Goal: Information Seeking & Learning: Compare options

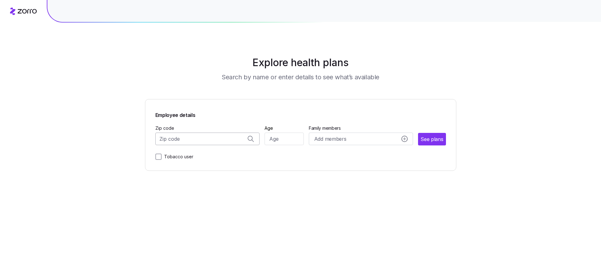
click at [208, 140] on input "Zip code" at bounding box center [207, 139] width 105 height 13
type input "33433"
click at [284, 142] on input "Age" at bounding box center [284, 139] width 39 height 13
type input "22"
click at [433, 141] on span "See plans" at bounding box center [432, 140] width 22 height 8
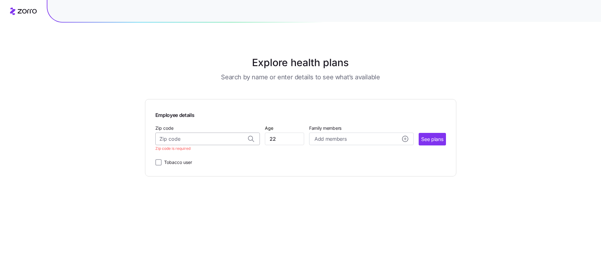
click at [183, 136] on input "Zip code" at bounding box center [207, 139] width 105 height 13
click at [192, 157] on span "33433, Palm Beach County, FL" at bounding box center [206, 156] width 88 height 8
type input "33433, Palm Beach County, FL"
click at [438, 139] on span "See plans" at bounding box center [432, 140] width 22 height 8
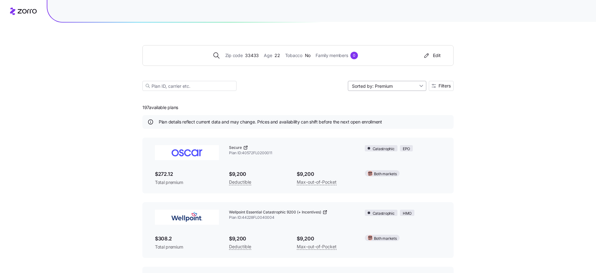
click at [388, 83] on input "Sorted by: Premium" at bounding box center [387, 86] width 78 height 10
click at [440, 85] on span "Filters" at bounding box center [445, 86] width 12 height 4
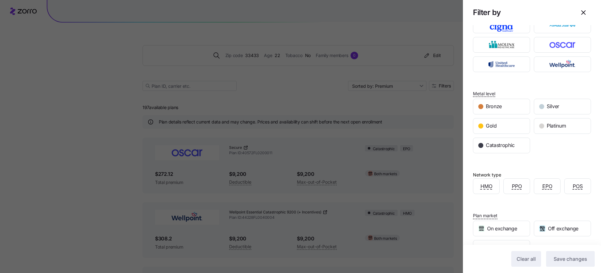
scroll to position [133, 0]
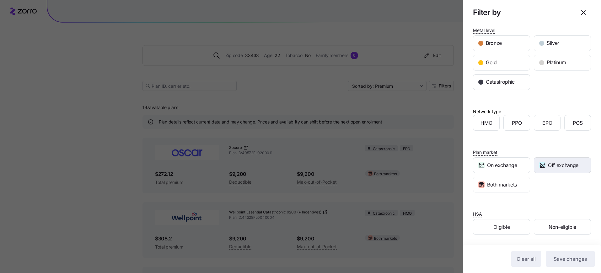
click at [540, 170] on div "Off exchange" at bounding box center [562, 165] width 56 height 15
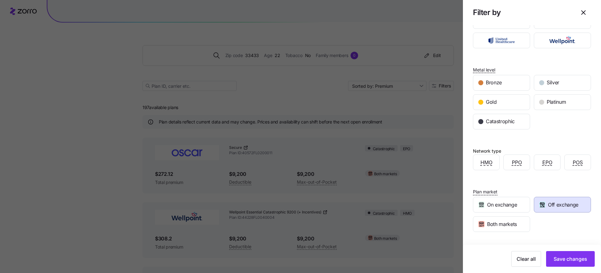
scroll to position [90, 0]
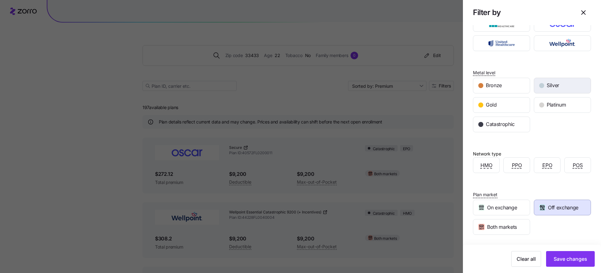
click at [562, 88] on div "Silver" at bounding box center [562, 85] width 56 height 15
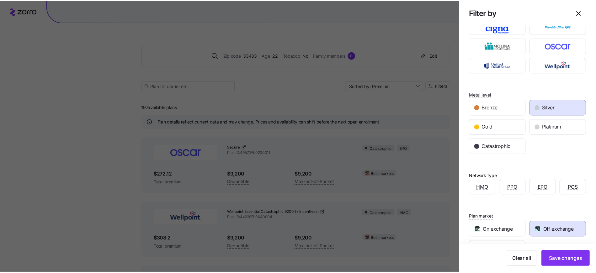
scroll to position [133, 0]
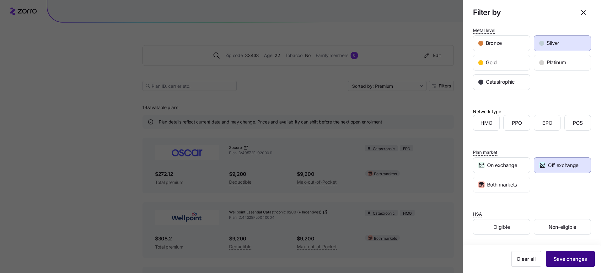
click at [554, 255] on button "Save changes" at bounding box center [570, 259] width 49 height 16
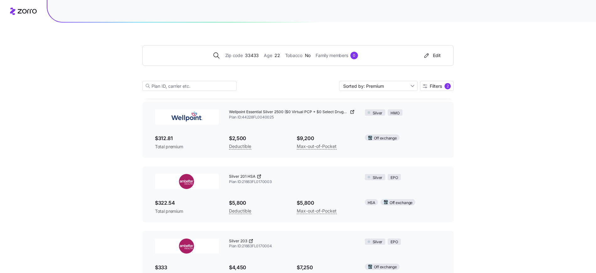
scroll to position [38, 0]
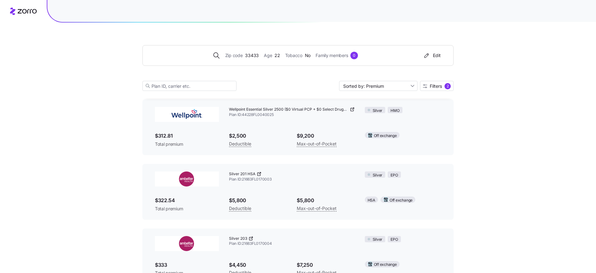
click at [257, 174] on icon at bounding box center [259, 174] width 5 height 5
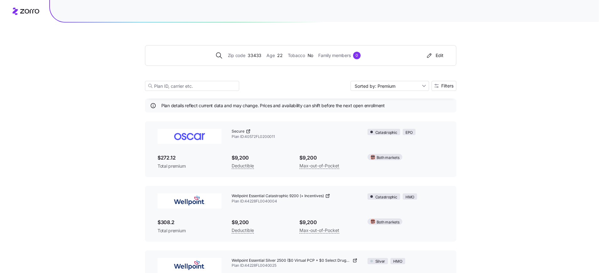
scroll to position [50, 0]
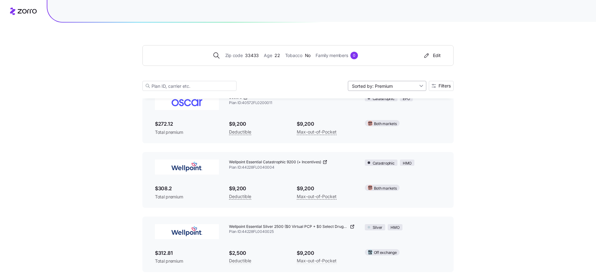
click at [400, 85] on input "Sorted by: Premium" at bounding box center [387, 86] width 78 height 10
click at [436, 86] on span "Filters" at bounding box center [441, 86] width 19 height 4
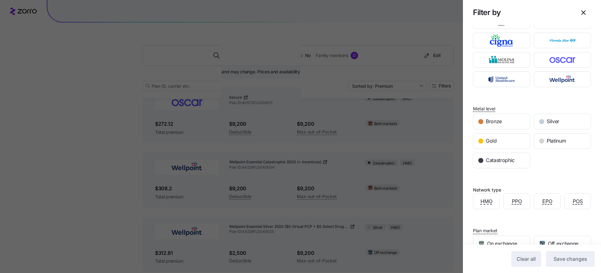
scroll to position [123, 0]
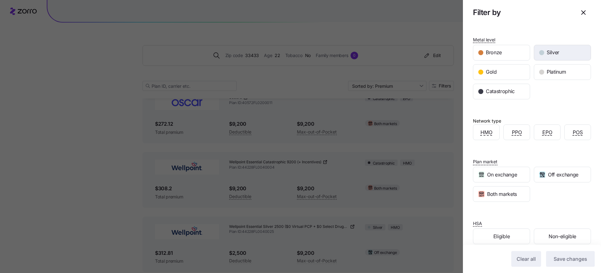
click at [543, 51] on div "Silver" at bounding box center [562, 52] width 56 height 15
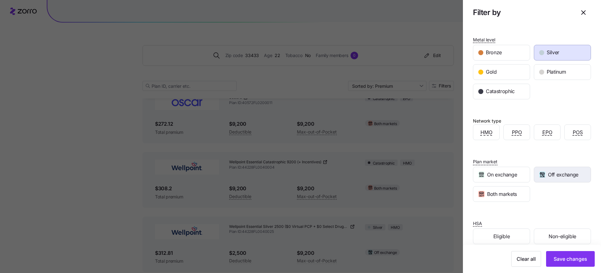
click at [549, 177] on span "Off exchange" at bounding box center [563, 175] width 30 height 8
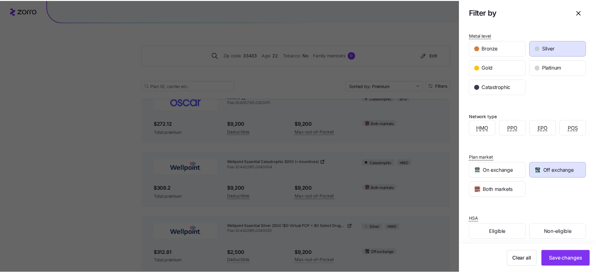
scroll to position [133, 0]
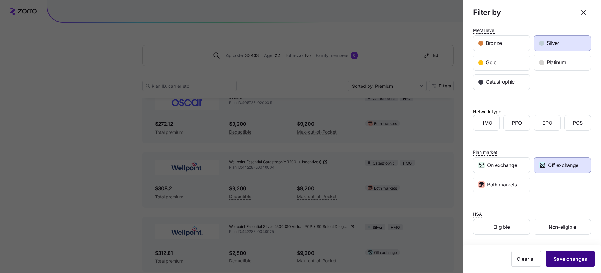
click at [563, 260] on span "Save changes" at bounding box center [571, 259] width 34 height 8
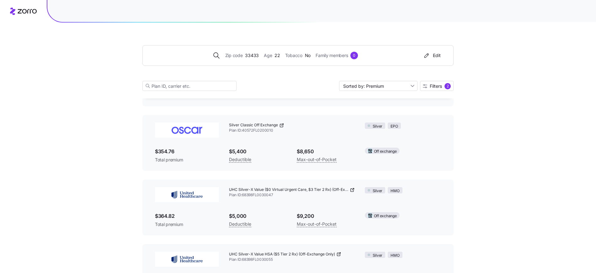
scroll to position [217, 0]
click at [283, 124] on icon at bounding box center [281, 124] width 5 height 5
click at [212, 88] on input at bounding box center [189, 86] width 94 height 10
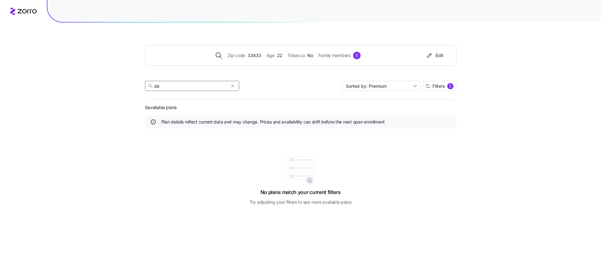
type input "d"
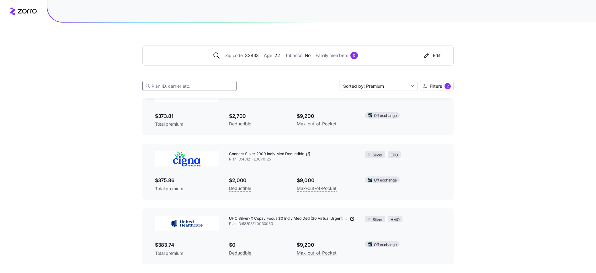
scroll to position [509, 0]
click at [378, 88] on input "Sorted by: Premium" at bounding box center [378, 86] width 78 height 10
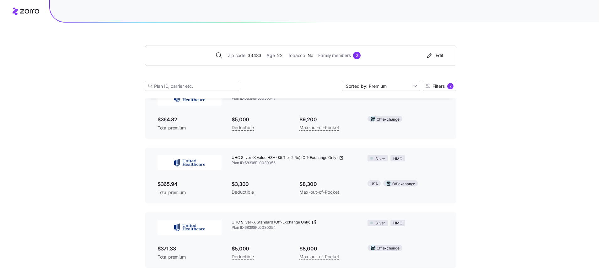
scroll to position [317, 0]
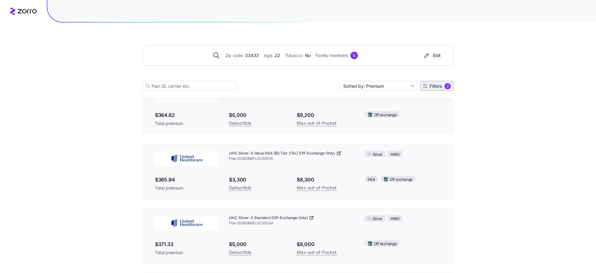
click at [436, 88] on span "Filters" at bounding box center [436, 86] width 12 height 4
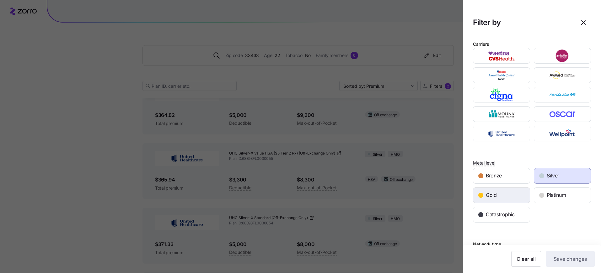
click at [505, 193] on div "Gold" at bounding box center [501, 195] width 56 height 15
click at [552, 169] on div "Silver" at bounding box center [562, 176] width 56 height 15
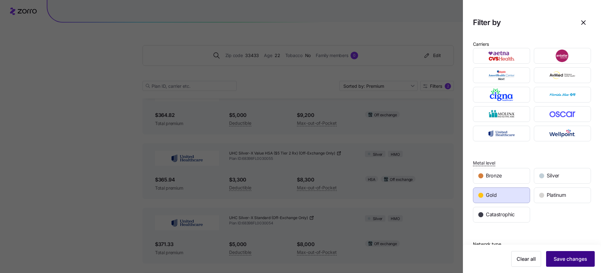
click at [559, 259] on span "Save changes" at bounding box center [571, 259] width 34 height 8
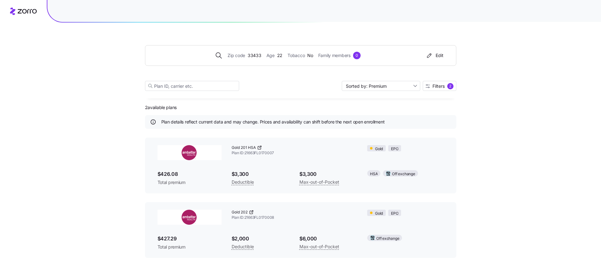
click at [260, 148] on icon at bounding box center [259, 147] width 5 height 5
click at [254, 213] on icon at bounding box center [251, 212] width 5 height 5
click at [439, 87] on span "Filters" at bounding box center [438, 86] width 12 height 4
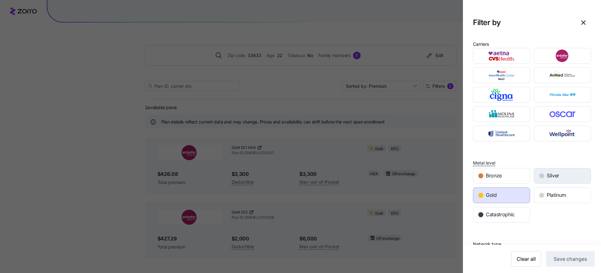
click at [539, 174] on div "button" at bounding box center [541, 176] width 5 height 5
click at [512, 196] on div "Gold" at bounding box center [501, 195] width 56 height 15
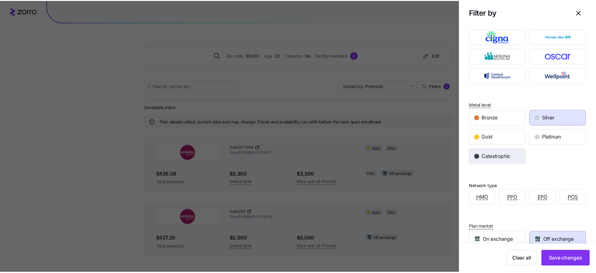
scroll to position [132, 0]
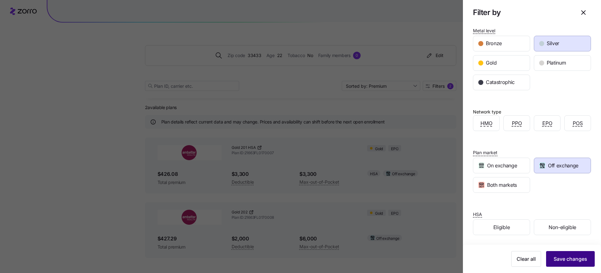
click at [556, 257] on span "Save changes" at bounding box center [571, 259] width 34 height 8
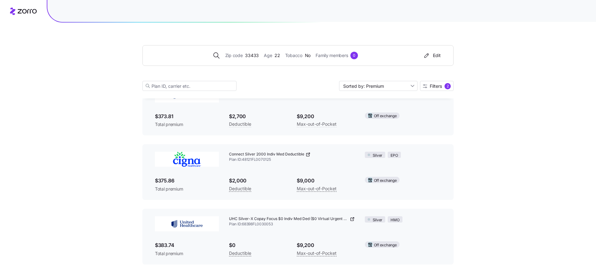
scroll to position [510, 0]
click at [353, 219] on icon at bounding box center [352, 219] width 5 height 5
click at [308, 155] on icon at bounding box center [308, 154] width 5 height 5
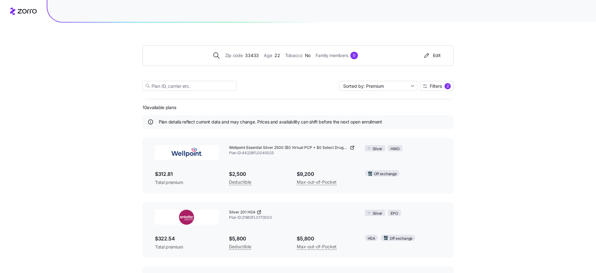
scroll to position [7, 0]
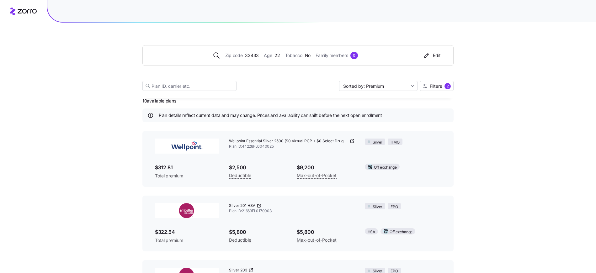
click at [351, 142] on icon at bounding box center [352, 141] width 5 height 5
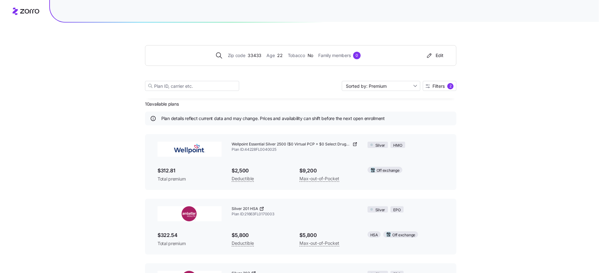
scroll to position [0, 0]
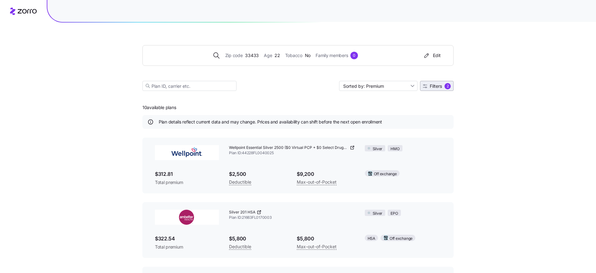
click at [431, 87] on span "Filters" at bounding box center [436, 86] width 12 height 4
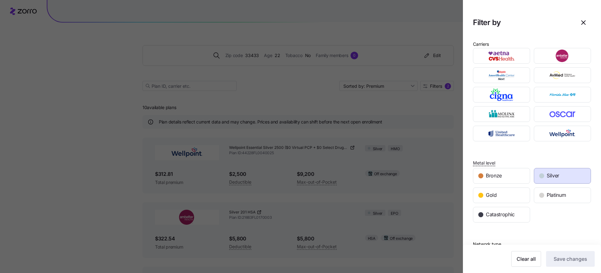
click at [550, 174] on span "Silver" at bounding box center [553, 176] width 13 height 8
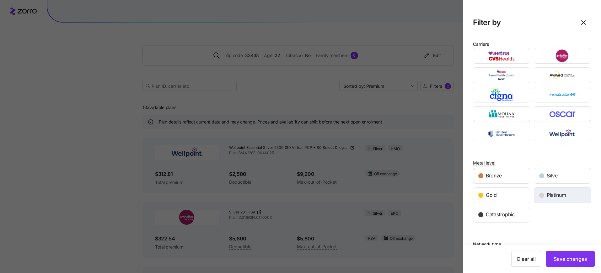
click at [550, 198] on span "Platinum" at bounding box center [556, 195] width 19 height 8
click at [567, 260] on span "Save changes" at bounding box center [571, 259] width 34 height 8
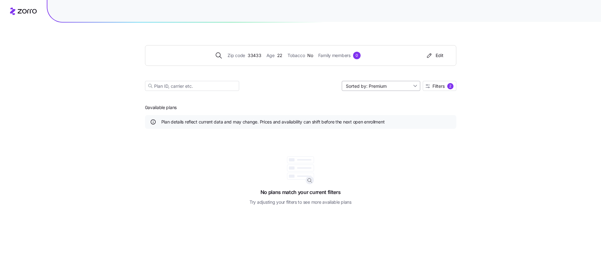
click at [406, 86] on input "Sorted by: Premium" at bounding box center [381, 86] width 78 height 10
click at [433, 86] on span "Filters" at bounding box center [438, 86] width 12 height 4
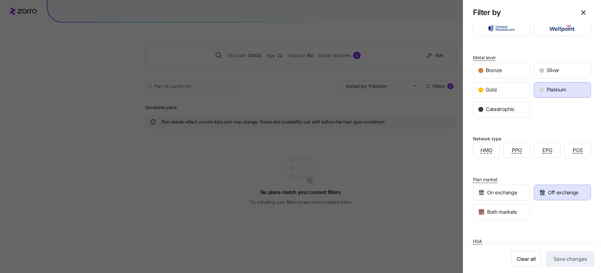
scroll to position [107, 0]
click at [509, 193] on span "On exchange" at bounding box center [502, 192] width 30 height 8
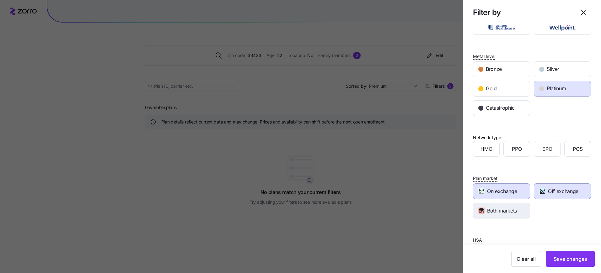
click at [514, 208] on span "Both markets" at bounding box center [502, 211] width 30 height 8
click at [510, 192] on span "On exchange" at bounding box center [502, 192] width 30 height 8
click at [556, 188] on span "Off exchange" at bounding box center [563, 192] width 30 height 8
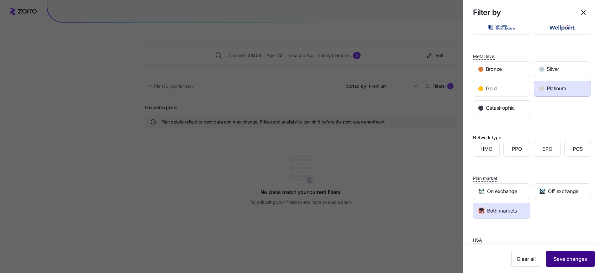
click at [561, 255] on span "Save changes" at bounding box center [571, 259] width 34 height 8
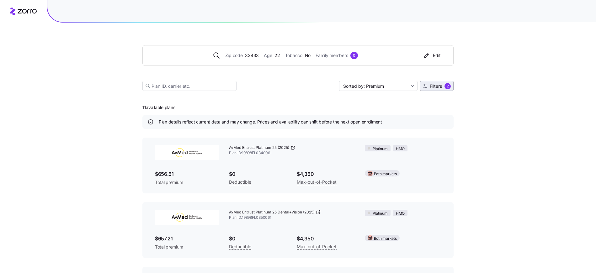
click at [450, 88] on div "2" at bounding box center [448, 86] width 6 height 6
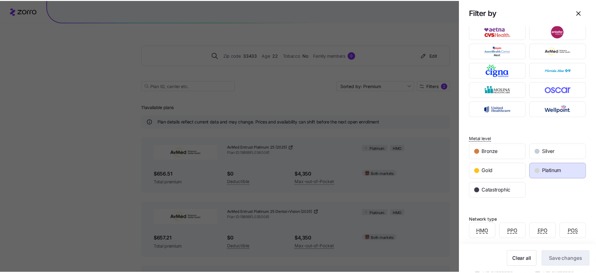
scroll to position [119, 0]
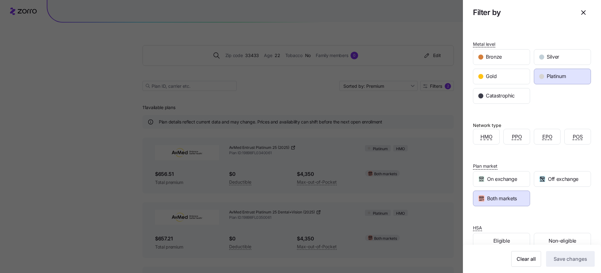
click at [504, 200] on span "Both markets" at bounding box center [502, 199] width 30 height 8
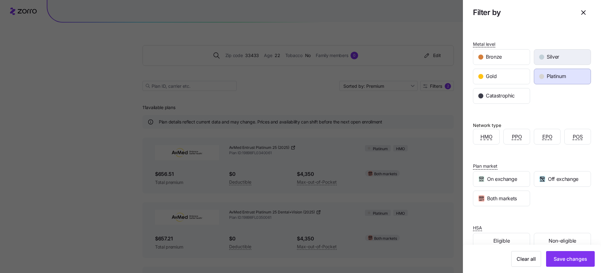
click at [549, 55] on span "Silver" at bounding box center [553, 57] width 13 height 8
click at [554, 73] on span "Platinum" at bounding box center [556, 76] width 19 height 8
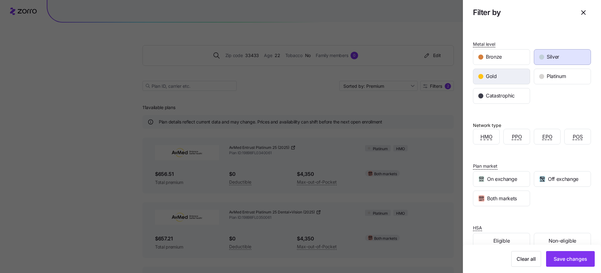
click at [509, 86] on div "Bronze Silver Gold Platinum Catastrophic" at bounding box center [532, 76] width 122 height 58
click at [509, 75] on div "Gold" at bounding box center [501, 76] width 56 height 15
click at [538, 63] on div "Silver" at bounding box center [562, 57] width 56 height 15
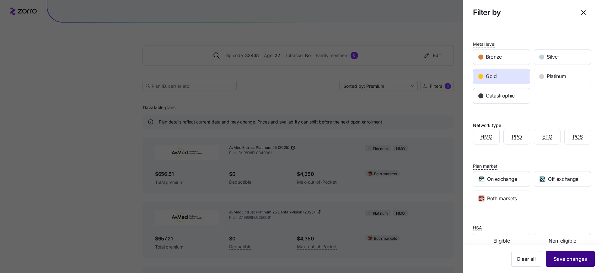
click at [563, 258] on span "Save changes" at bounding box center [571, 259] width 34 height 8
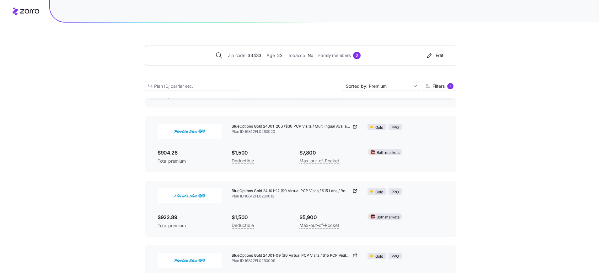
scroll to position [2900, 0]
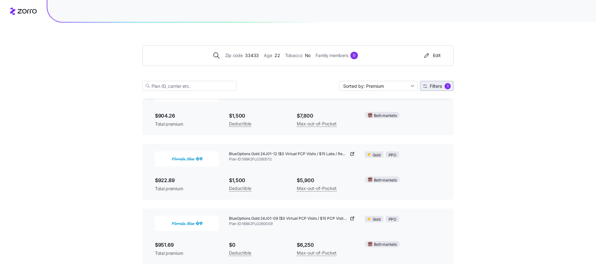
click at [441, 83] on button "Filters 1" at bounding box center [437, 86] width 34 height 10
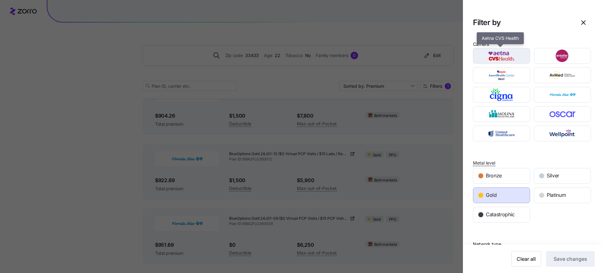
click at [509, 58] on img "button" at bounding box center [502, 56] width 46 height 13
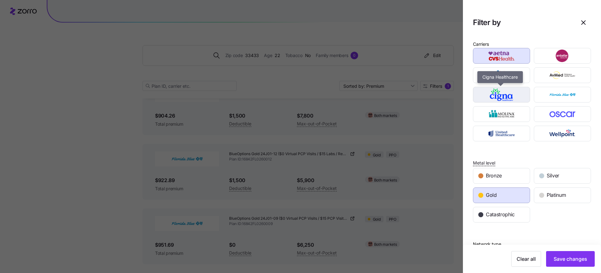
click at [506, 92] on img "button" at bounding box center [502, 94] width 46 height 13
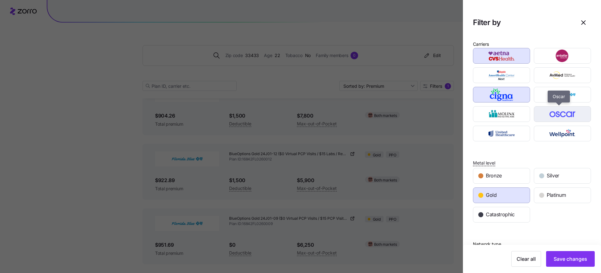
click at [564, 115] on img "button" at bounding box center [562, 114] width 46 height 13
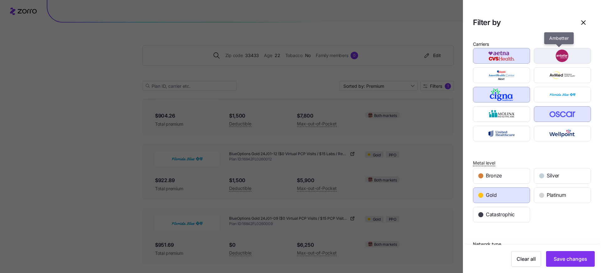
click at [552, 54] on img "button" at bounding box center [562, 56] width 46 height 13
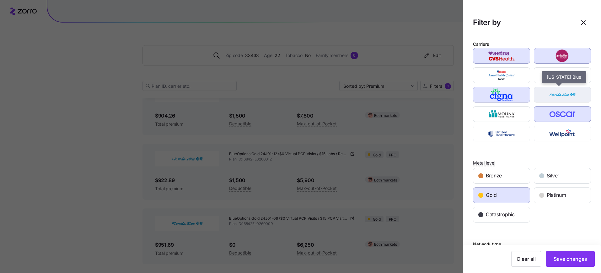
click at [555, 93] on img "button" at bounding box center [562, 94] width 46 height 13
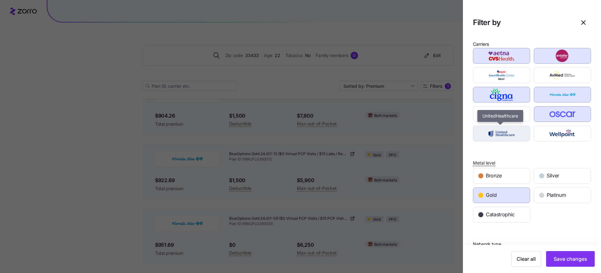
click at [510, 134] on img "button" at bounding box center [502, 133] width 46 height 13
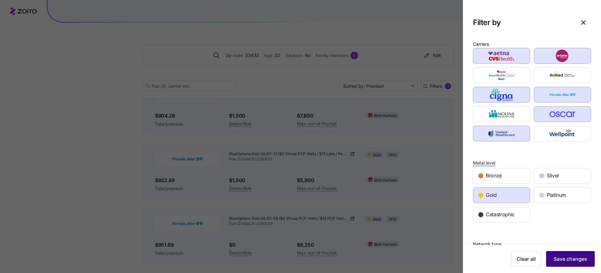
click at [558, 259] on span "Save changes" at bounding box center [571, 259] width 34 height 8
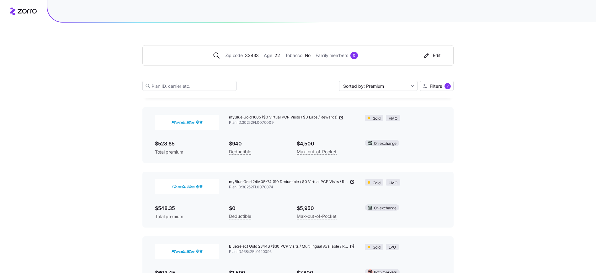
scroll to position [1256, 0]
click at [437, 83] on button "Filters 7" at bounding box center [437, 86] width 34 height 10
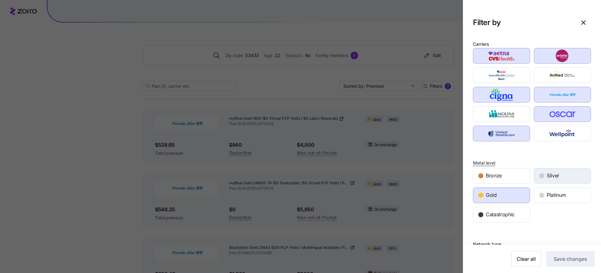
click at [540, 176] on div "button" at bounding box center [541, 176] width 5 height 5
click at [504, 194] on div "Gold" at bounding box center [501, 195] width 56 height 15
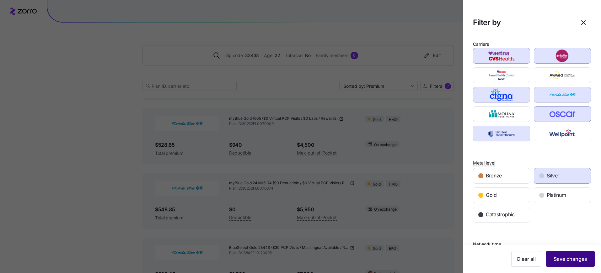
click at [557, 254] on button "Save changes" at bounding box center [570, 259] width 49 height 16
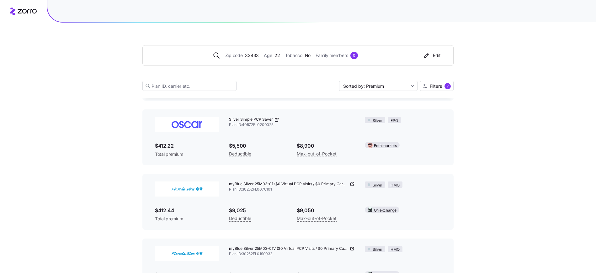
scroll to position [652, 0]
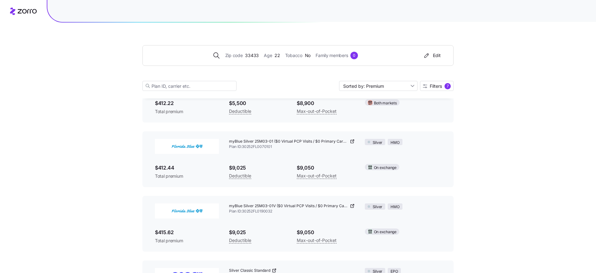
click at [353, 143] on icon at bounding box center [352, 141] width 5 height 5
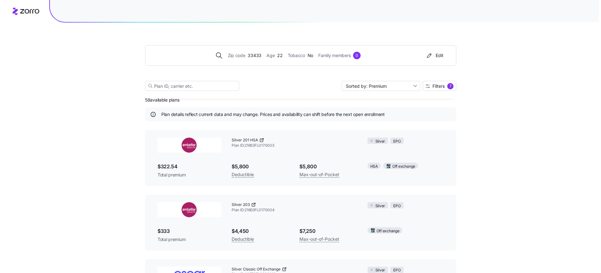
scroll to position [0, 0]
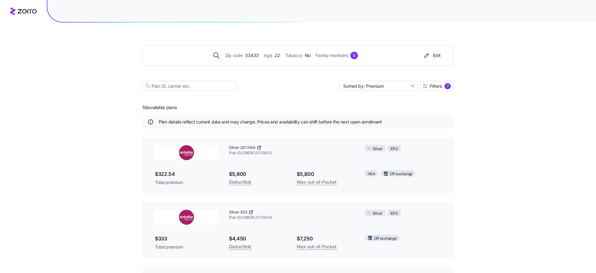
click at [260, 148] on icon at bounding box center [259, 147] width 5 height 5
click at [433, 86] on span "Filters" at bounding box center [436, 86] width 12 height 4
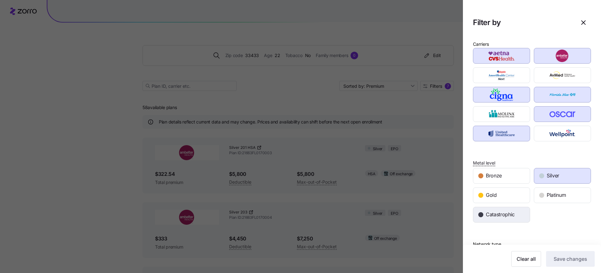
scroll to position [123, 0]
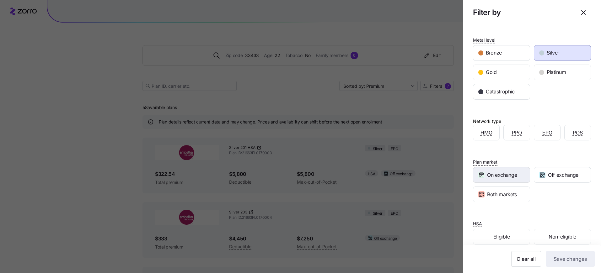
click at [513, 178] on span "On exchange" at bounding box center [502, 175] width 30 height 8
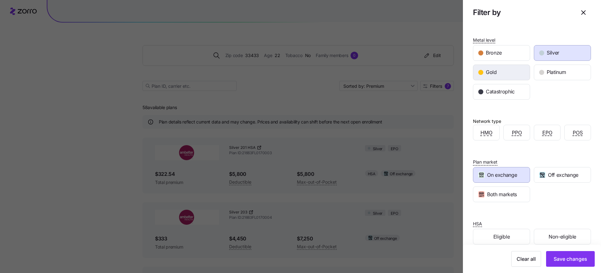
click at [498, 73] on div "Gold" at bounding box center [501, 72] width 56 height 15
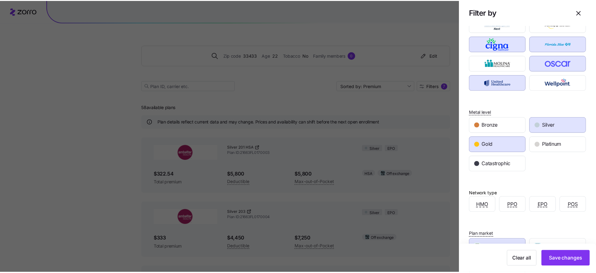
scroll to position [0, 0]
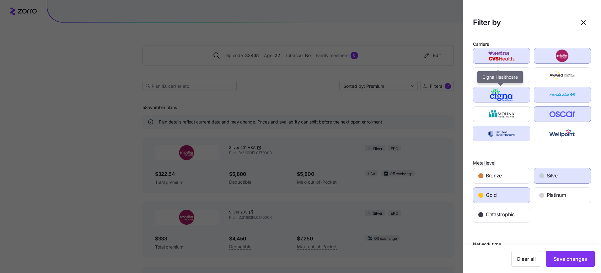
click at [540, 94] on img "button" at bounding box center [562, 94] width 46 height 13
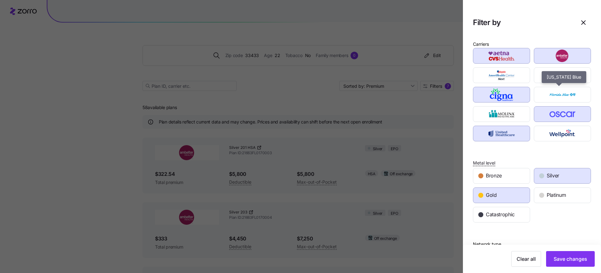
click at [544, 108] on img "button" at bounding box center [562, 114] width 46 height 13
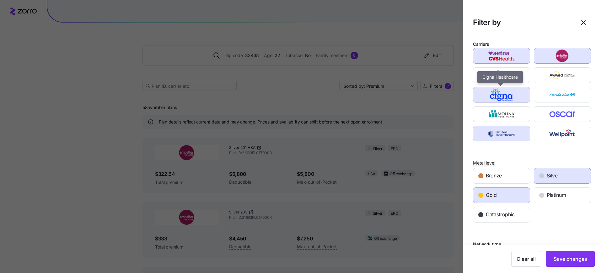
click at [506, 97] on img "button" at bounding box center [502, 94] width 46 height 13
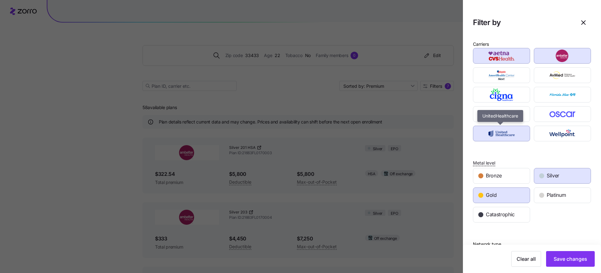
click at [503, 131] on img "button" at bounding box center [502, 133] width 46 height 13
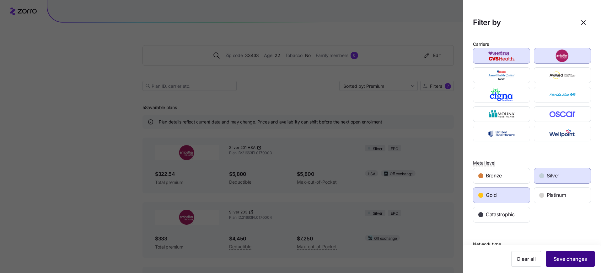
click at [571, 260] on span "Save changes" at bounding box center [571, 259] width 34 height 8
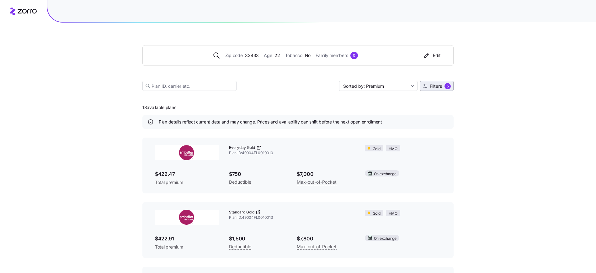
click at [434, 84] on span "Filters" at bounding box center [436, 86] width 12 height 4
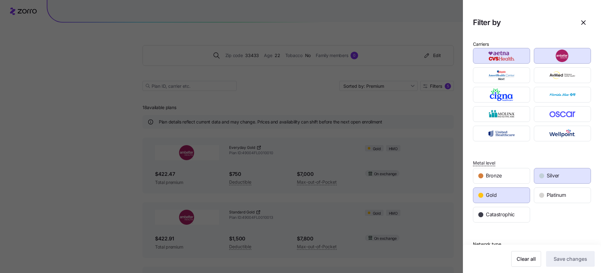
click at [414, 186] on div at bounding box center [300, 136] width 601 height 273
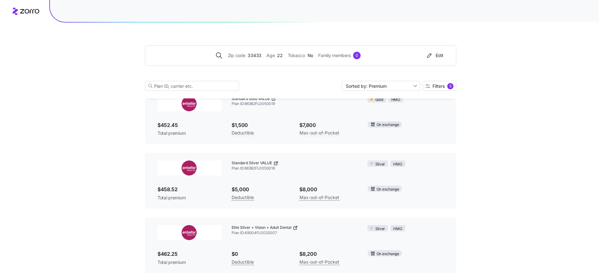
scroll to position [1027, 0]
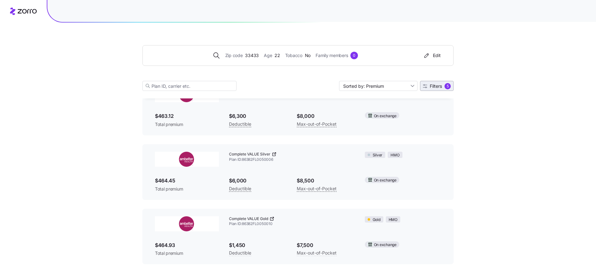
click at [430, 84] on span "Filters" at bounding box center [436, 86] width 12 height 4
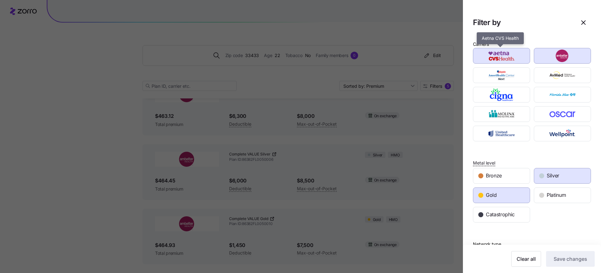
click at [500, 58] on img "button" at bounding box center [502, 56] width 46 height 13
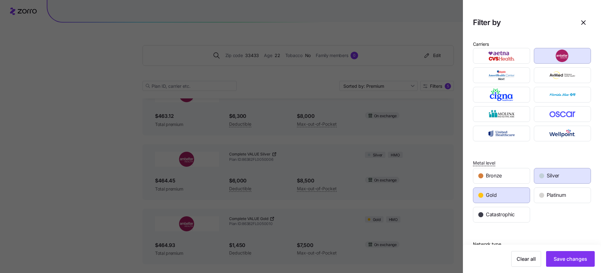
click at [508, 197] on div "Gold" at bounding box center [501, 195] width 56 height 15
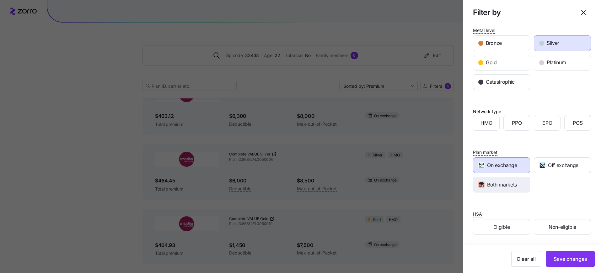
click at [516, 188] on span "Both markets" at bounding box center [502, 185] width 30 height 8
click at [542, 167] on icon "button" at bounding box center [542, 165] width 6 height 6
click at [511, 167] on span "On exchange" at bounding box center [502, 166] width 30 height 8
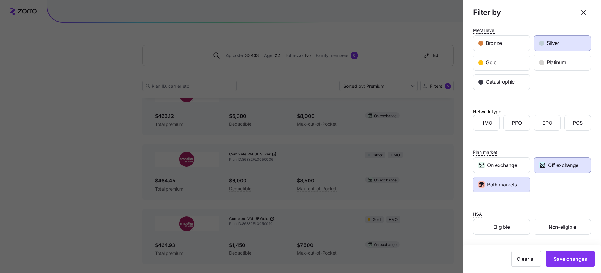
click at [508, 182] on span "Both markets" at bounding box center [502, 185] width 30 height 8
click at [560, 259] on span "Save changes" at bounding box center [571, 259] width 34 height 8
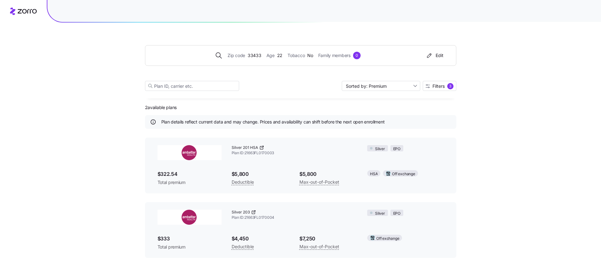
click at [253, 211] on icon at bounding box center [253, 212] width 5 height 5
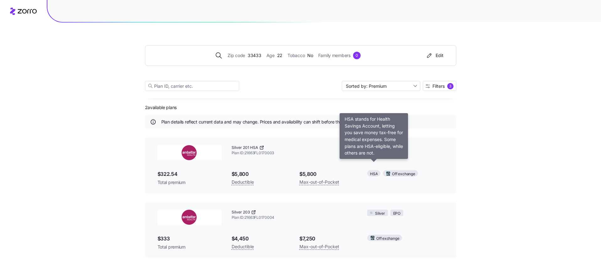
click at [376, 174] on span "HSA" at bounding box center [374, 174] width 8 height 6
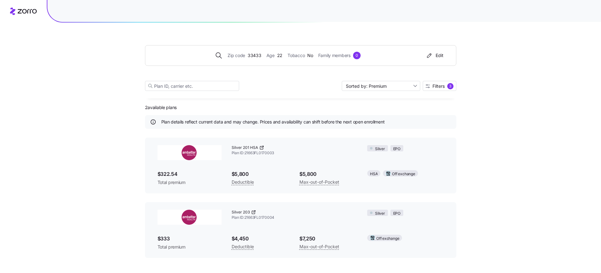
click at [373, 172] on span "HSA" at bounding box center [374, 174] width 8 height 6
click at [89, 110] on div "Zip code 33433 Age 22 Tobacco No Family members 0 Edit Sorted by: Premium Filte…" at bounding box center [300, 136] width 601 height 273
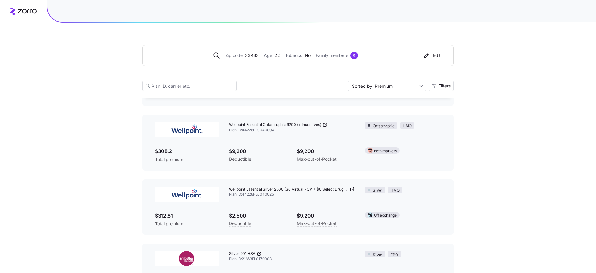
scroll to position [148, 0]
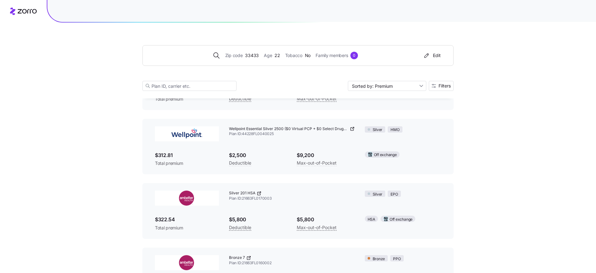
click at [351, 130] on icon at bounding box center [352, 128] width 5 height 5
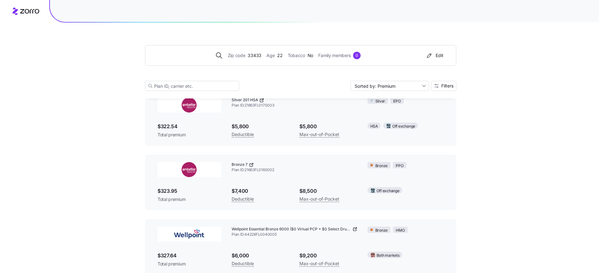
scroll to position [309, 0]
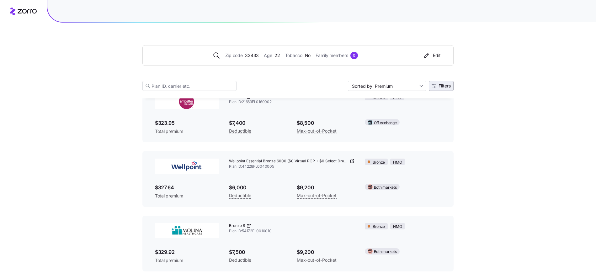
click at [448, 83] on button "Filters" at bounding box center [441, 86] width 25 height 10
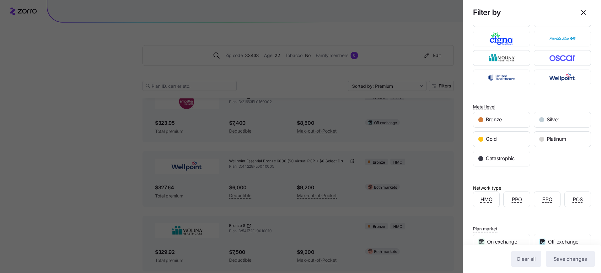
scroll to position [133, 0]
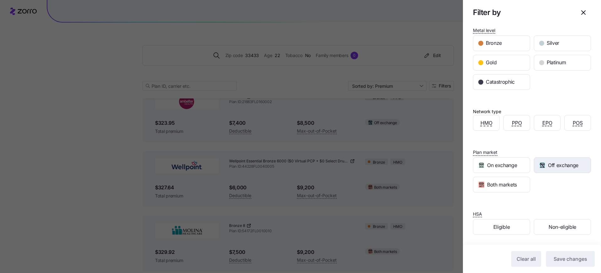
click at [556, 167] on span "Off exchange" at bounding box center [563, 166] width 30 height 8
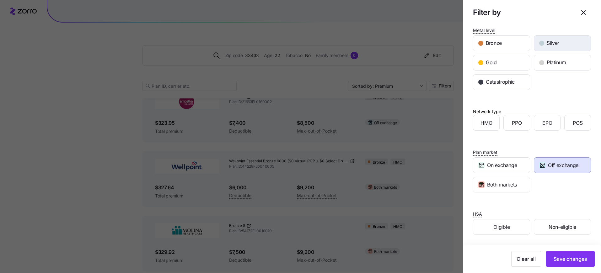
click at [552, 48] on div "Silver" at bounding box center [562, 43] width 56 height 15
click at [495, 61] on span "Gold" at bounding box center [491, 63] width 11 height 8
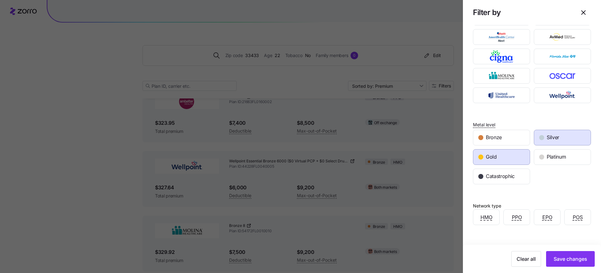
scroll to position [0, 0]
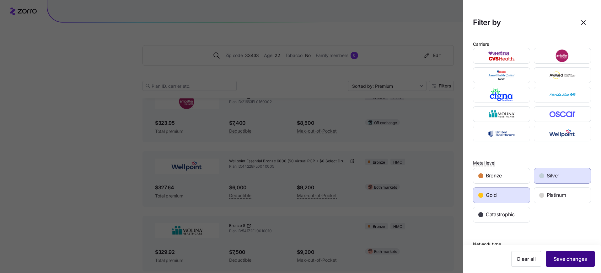
click at [562, 259] on span "Save changes" at bounding box center [571, 259] width 34 height 8
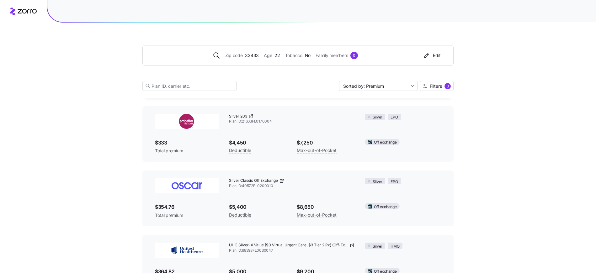
scroll to position [214, 0]
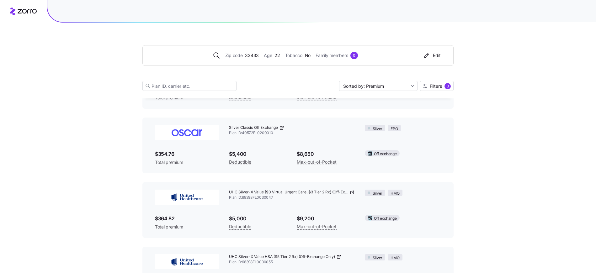
click at [281, 128] on icon at bounding box center [281, 128] width 5 height 5
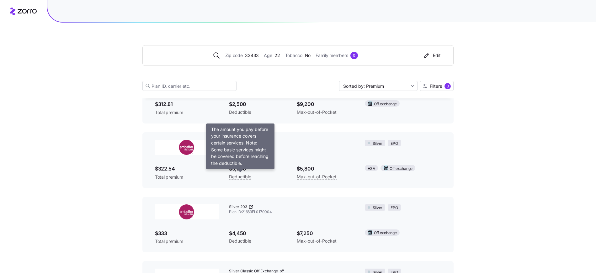
scroll to position [69, 0]
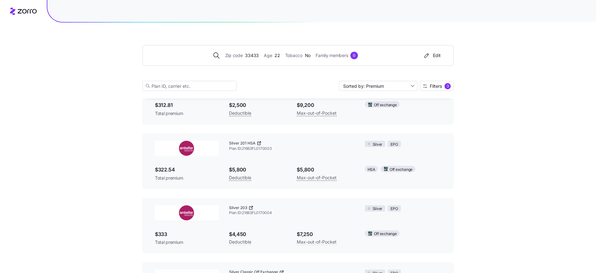
click at [260, 143] on icon at bounding box center [260, 143] width 2 height 2
